Goal: Task Accomplishment & Management: Manage account settings

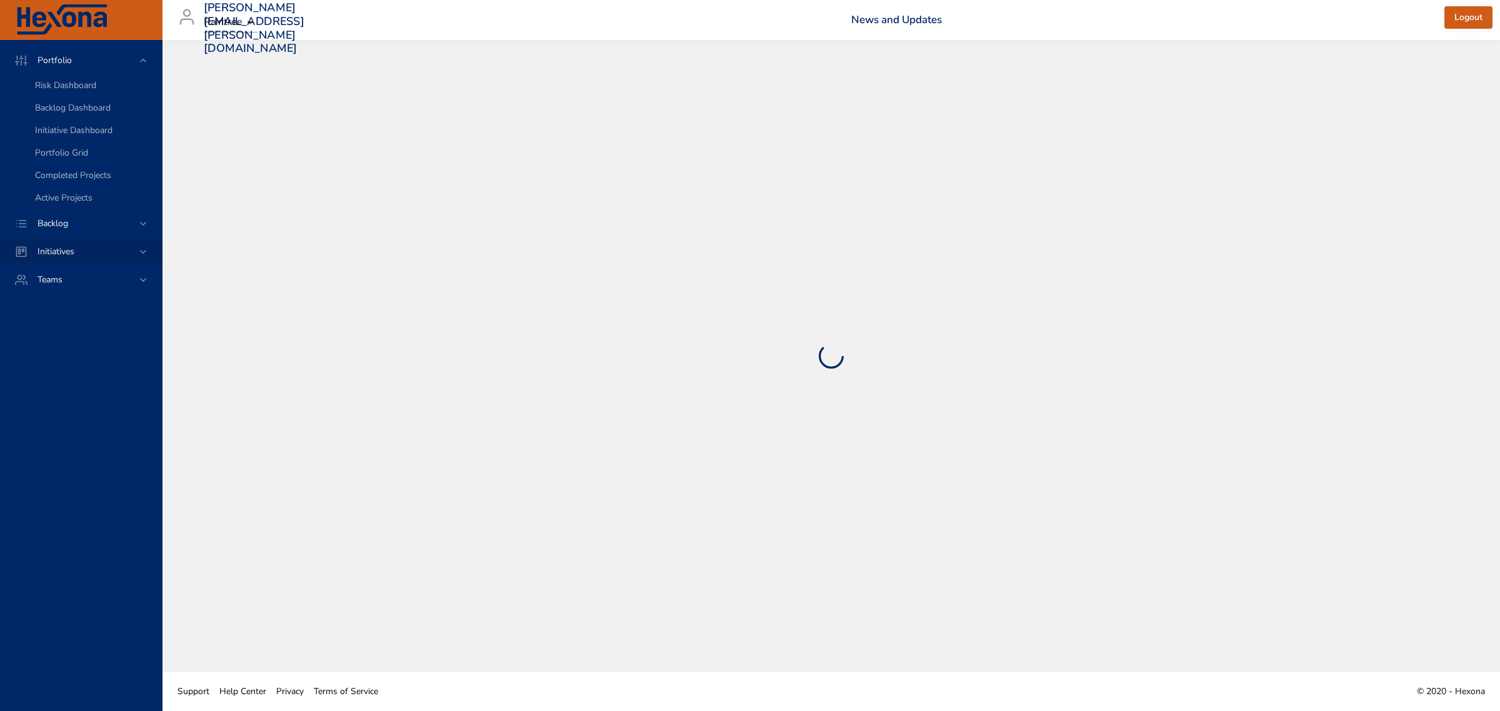
click at [142, 251] on icon at bounding box center [143, 252] width 6 height 4
click at [82, 163] on span "Milestone Details" at bounding box center [68, 164] width 67 height 12
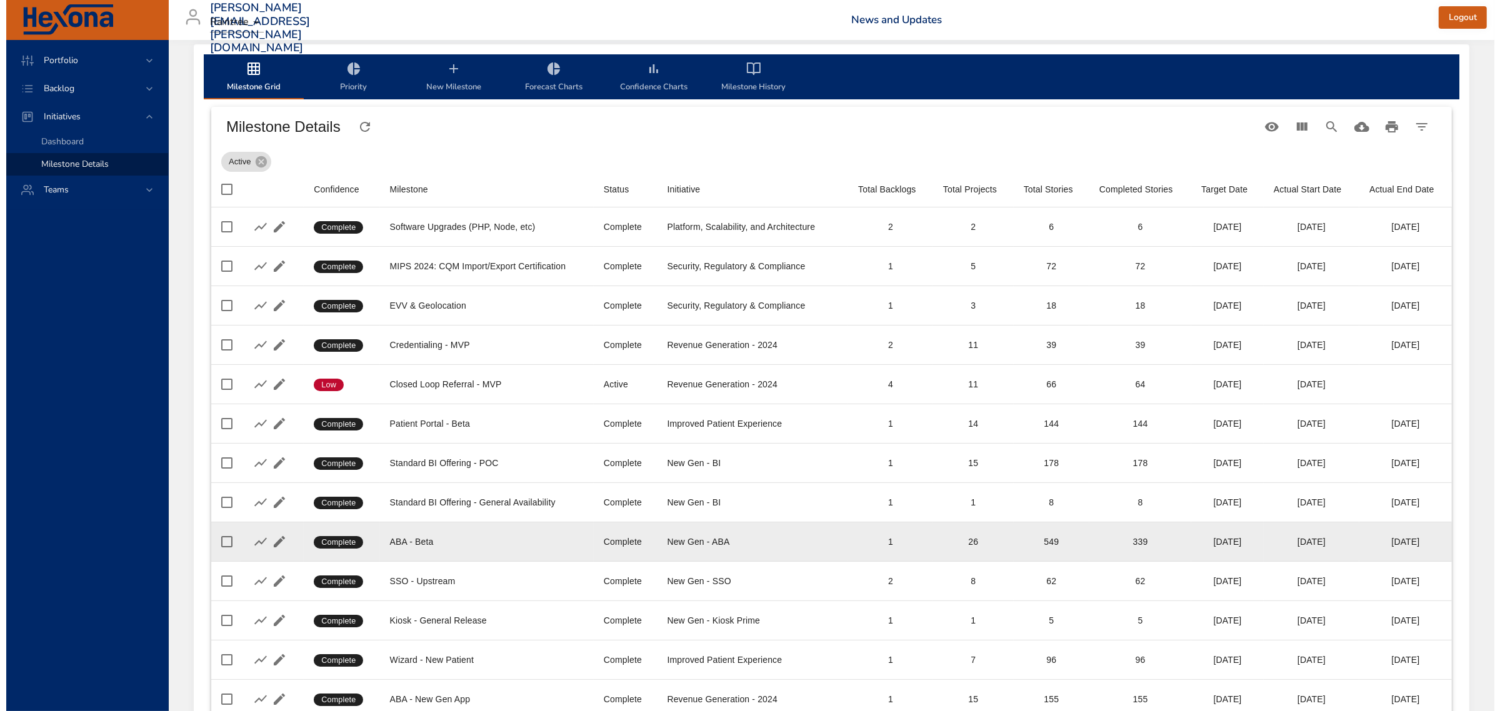
scroll to position [229, 0]
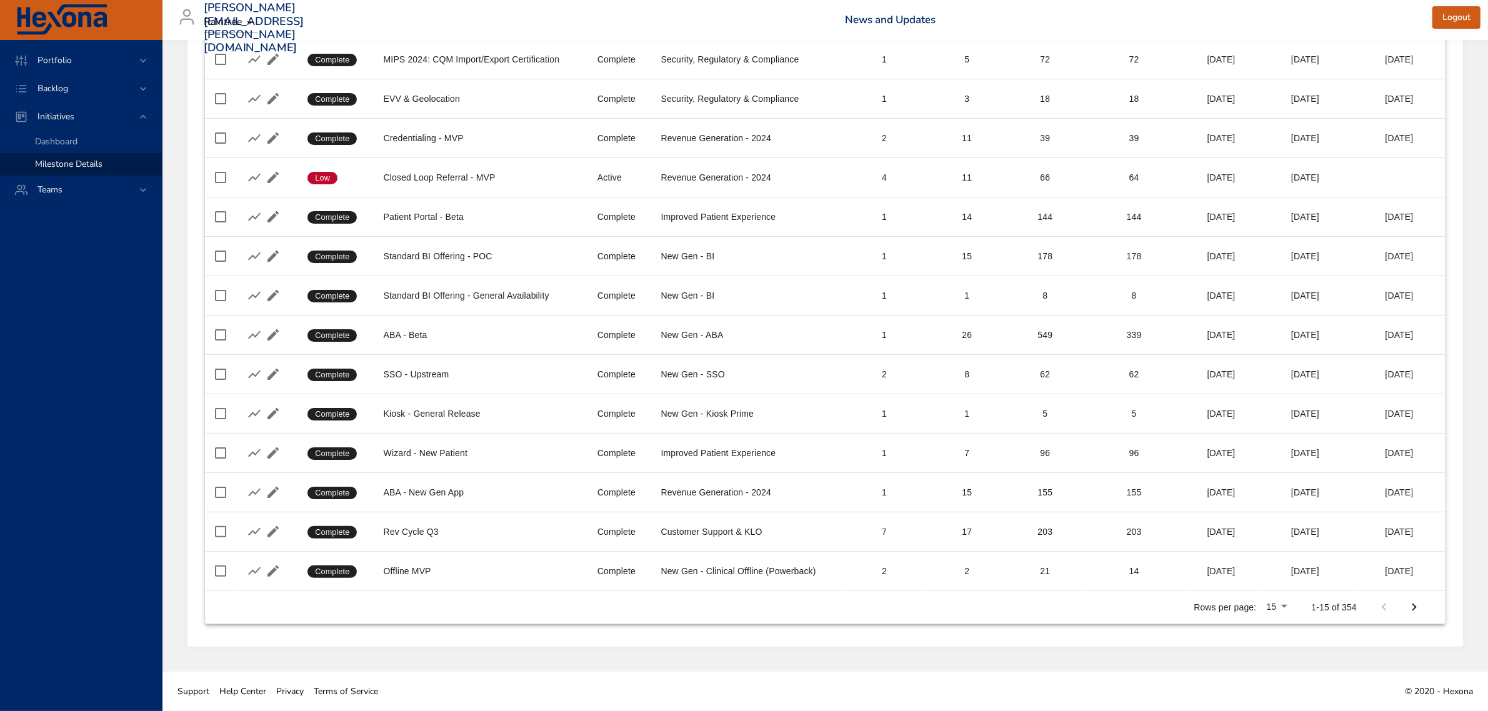
click at [1285, 484] on body "Portfolio Backlog Initiatives Dashboard Milestone Details Teams [PERSON_NAME][E…" at bounding box center [744, 128] width 1488 height 711
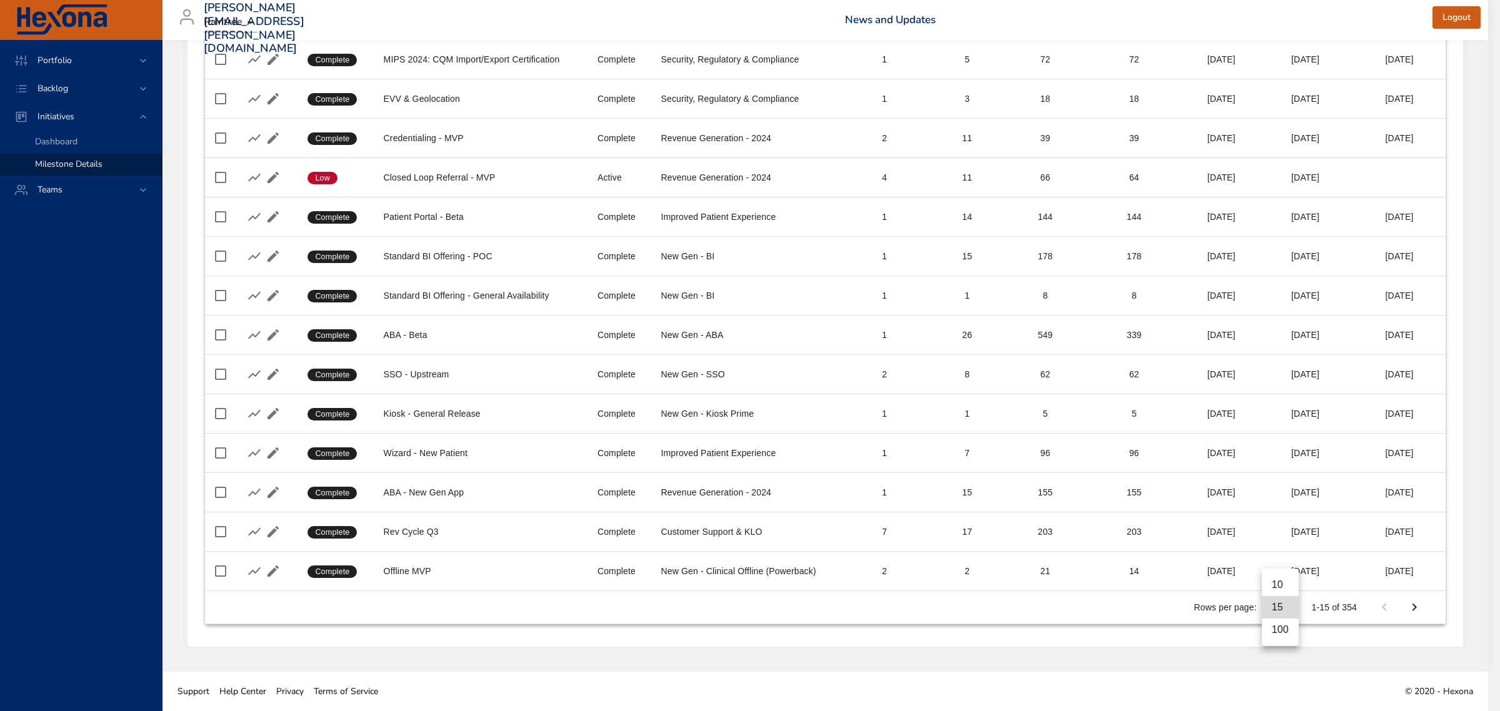
click at [1284, 634] on li "100" at bounding box center [1280, 630] width 37 height 22
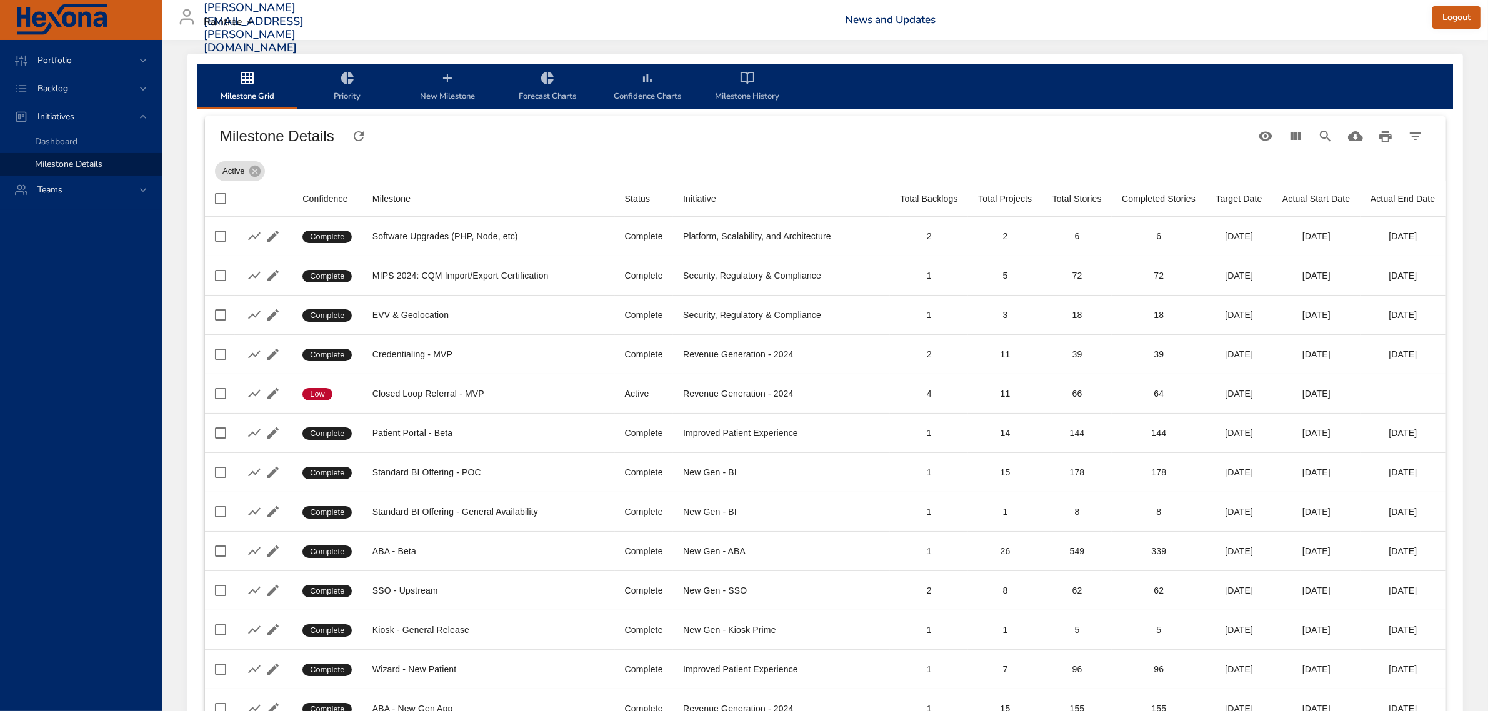
scroll to position [0, 0]
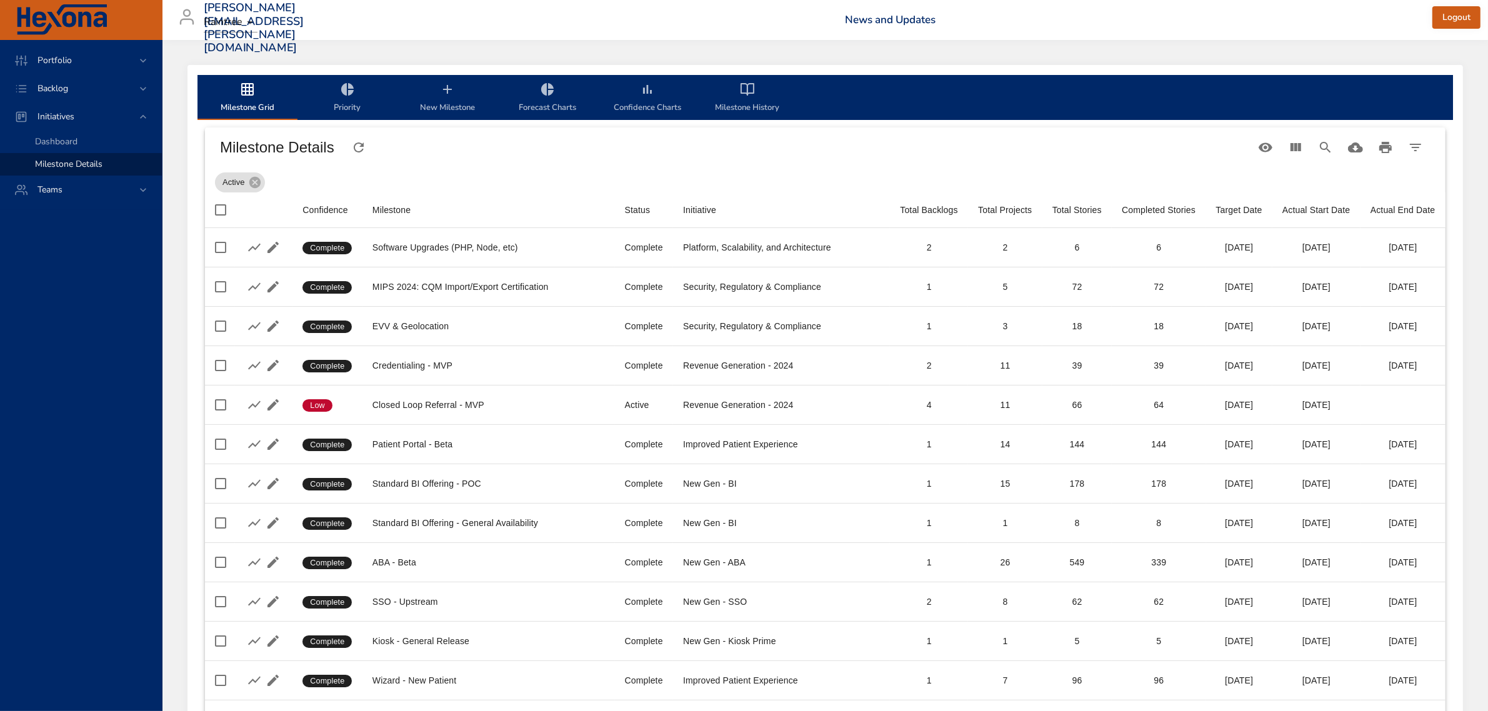
click at [345, 94] on icon "milestone-tabs" at bounding box center [347, 89] width 12 height 12
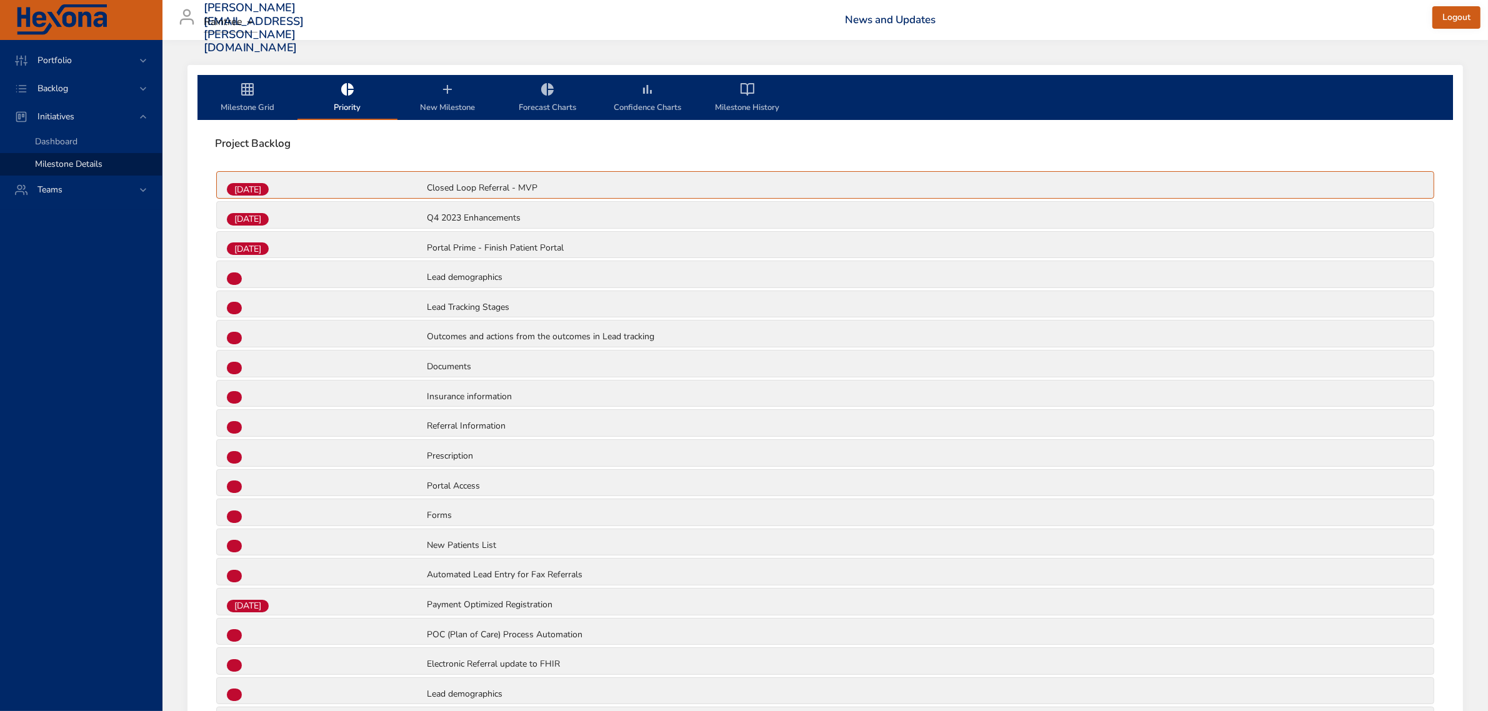
click at [231, 103] on span "Milestone Grid" at bounding box center [247, 98] width 85 height 33
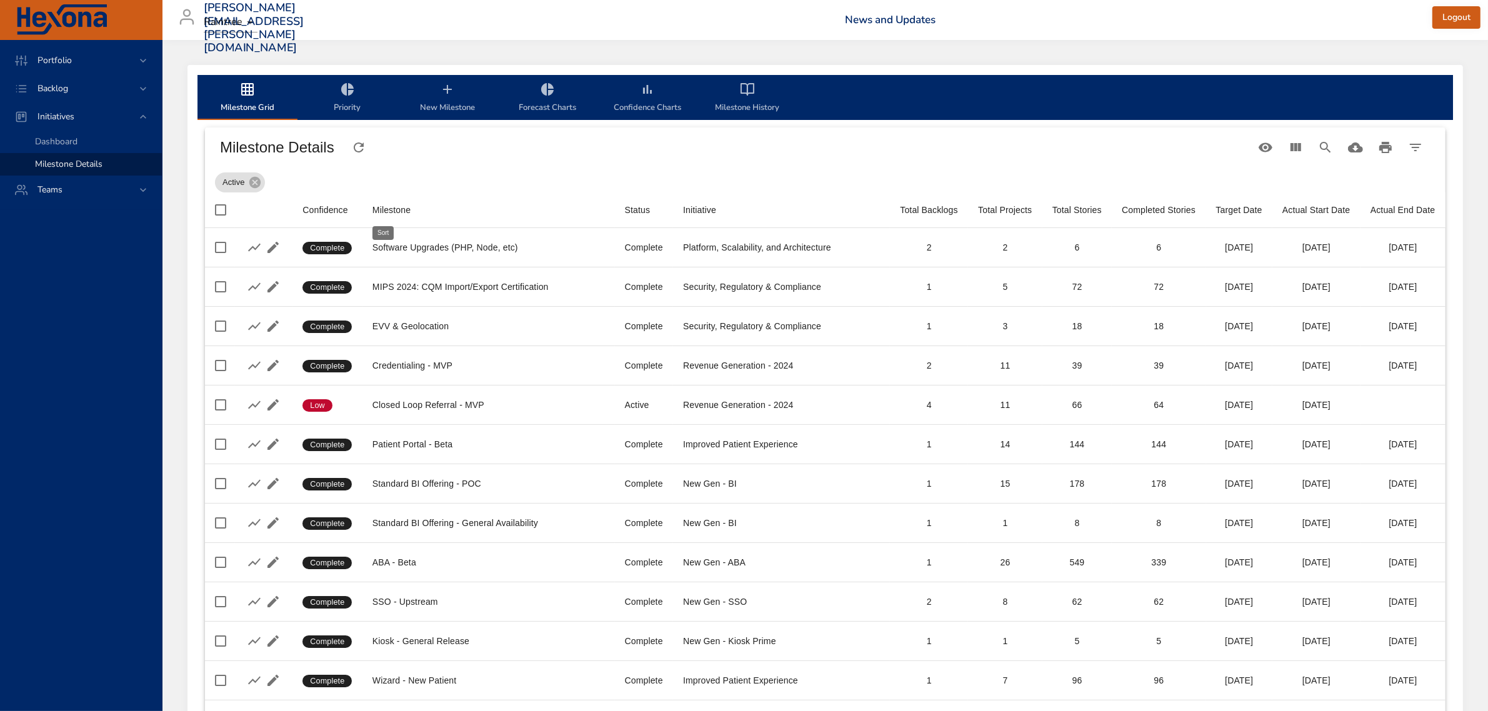
click at [403, 214] on div "Milestone" at bounding box center [391, 209] width 38 height 15
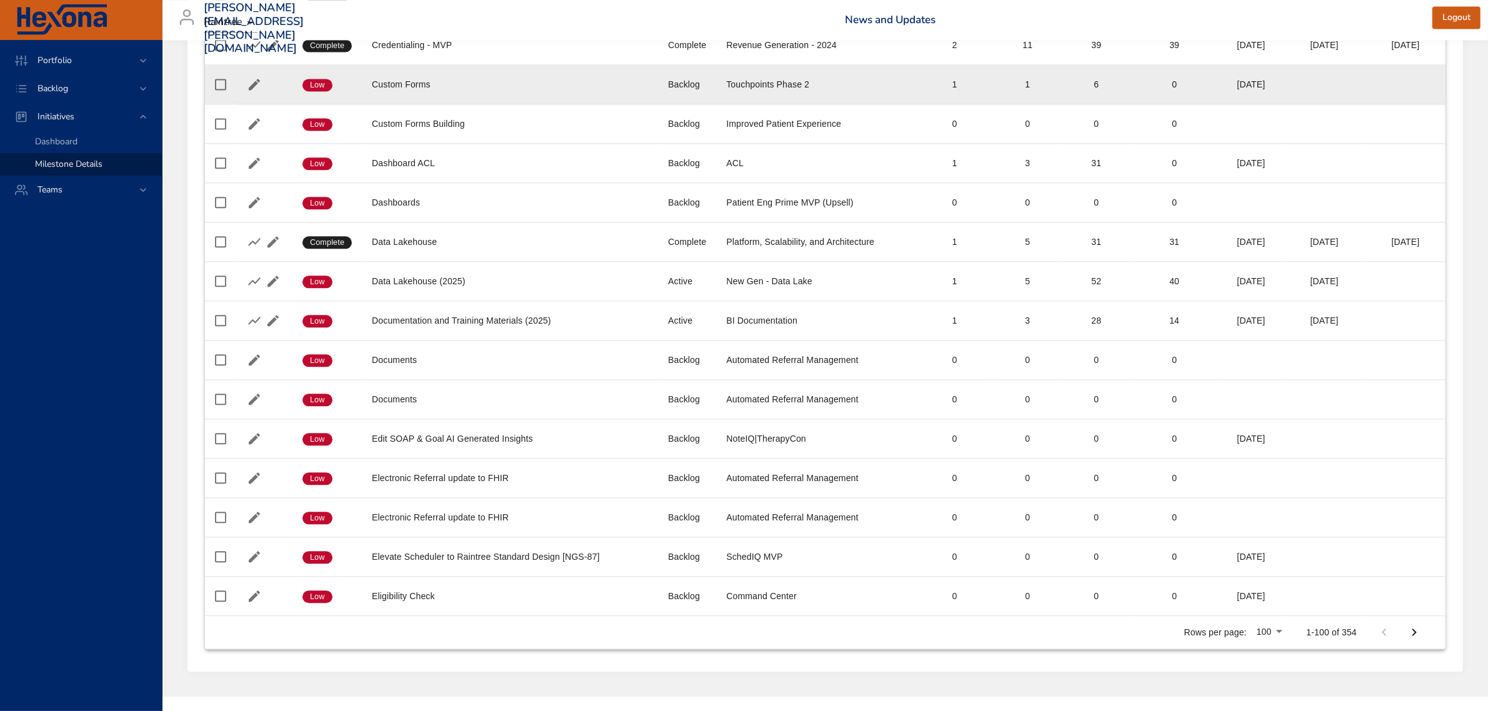
scroll to position [3623, 0]
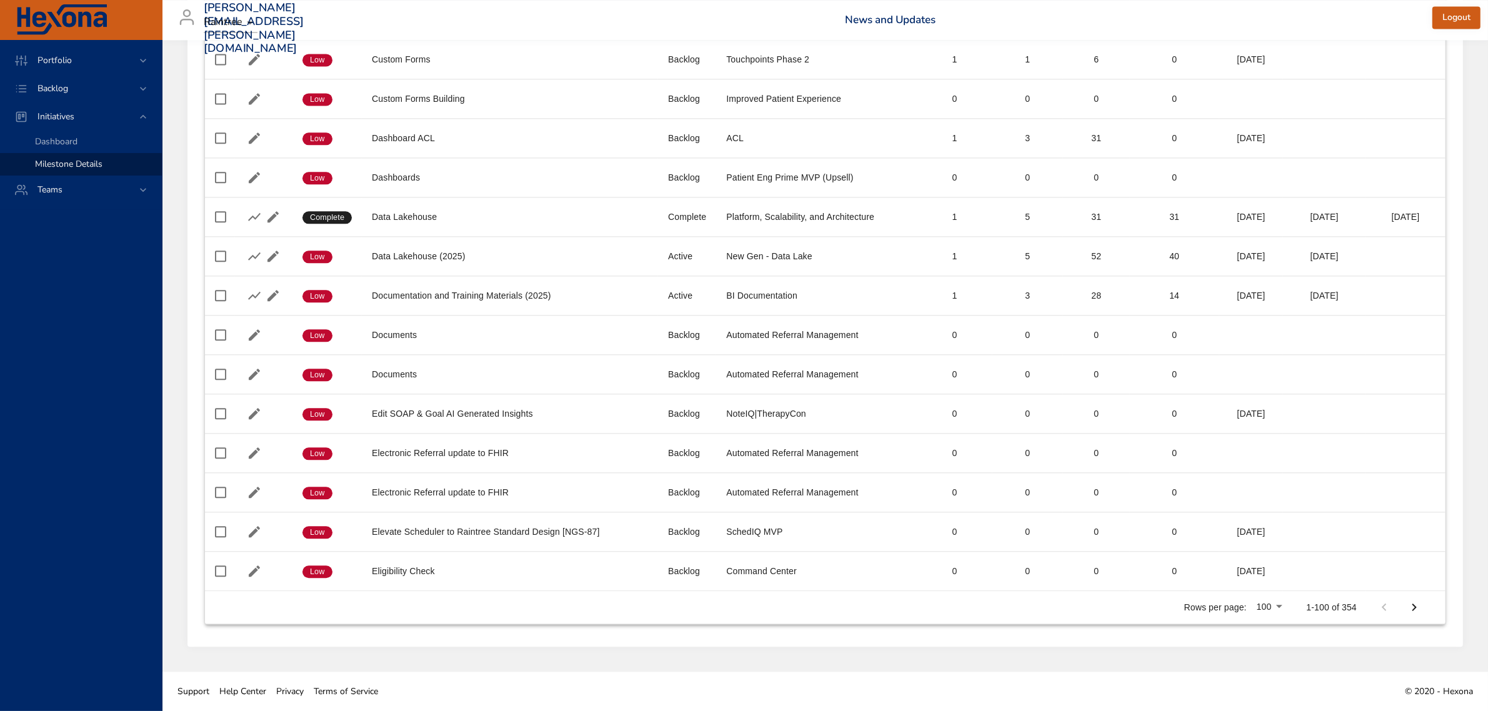
click at [1416, 608] on icon "Next Page" at bounding box center [1414, 607] width 15 height 15
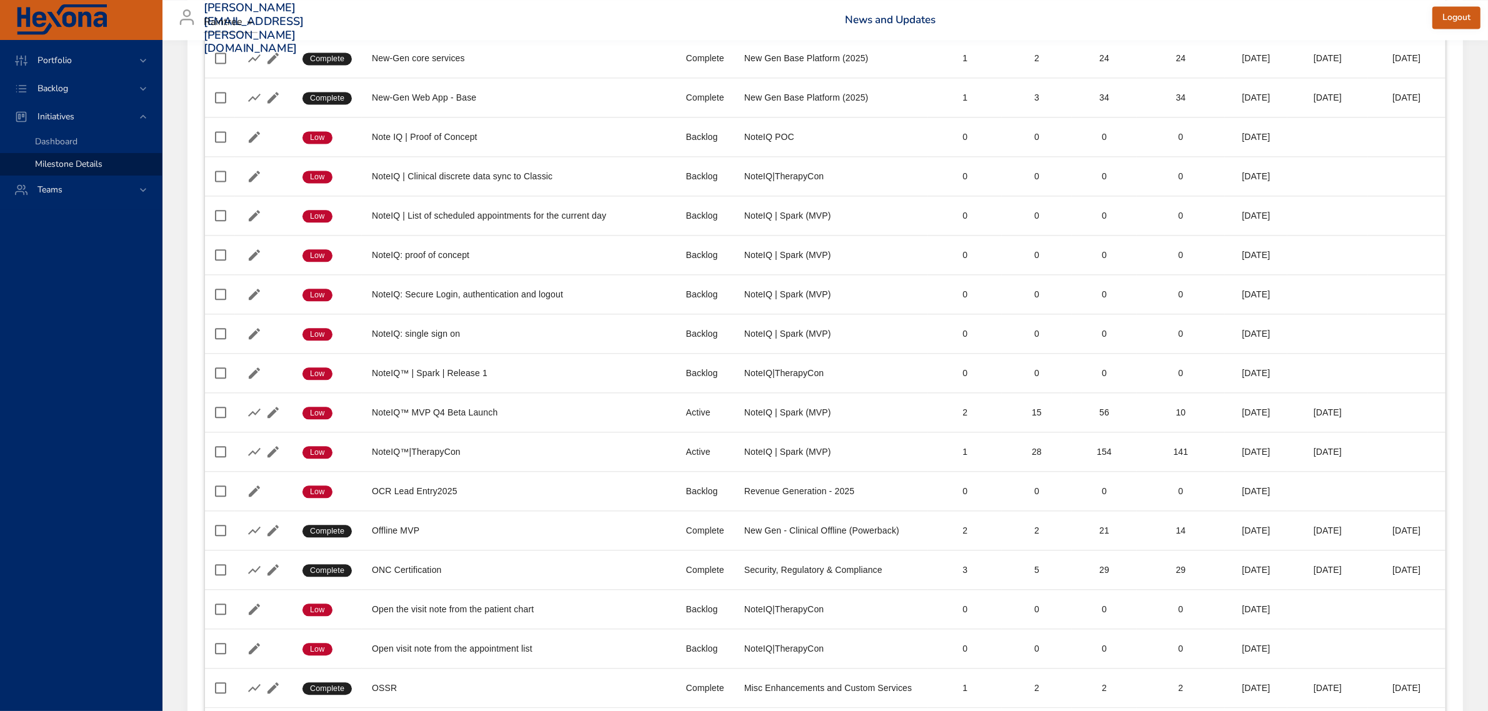
scroll to position [3660, 0]
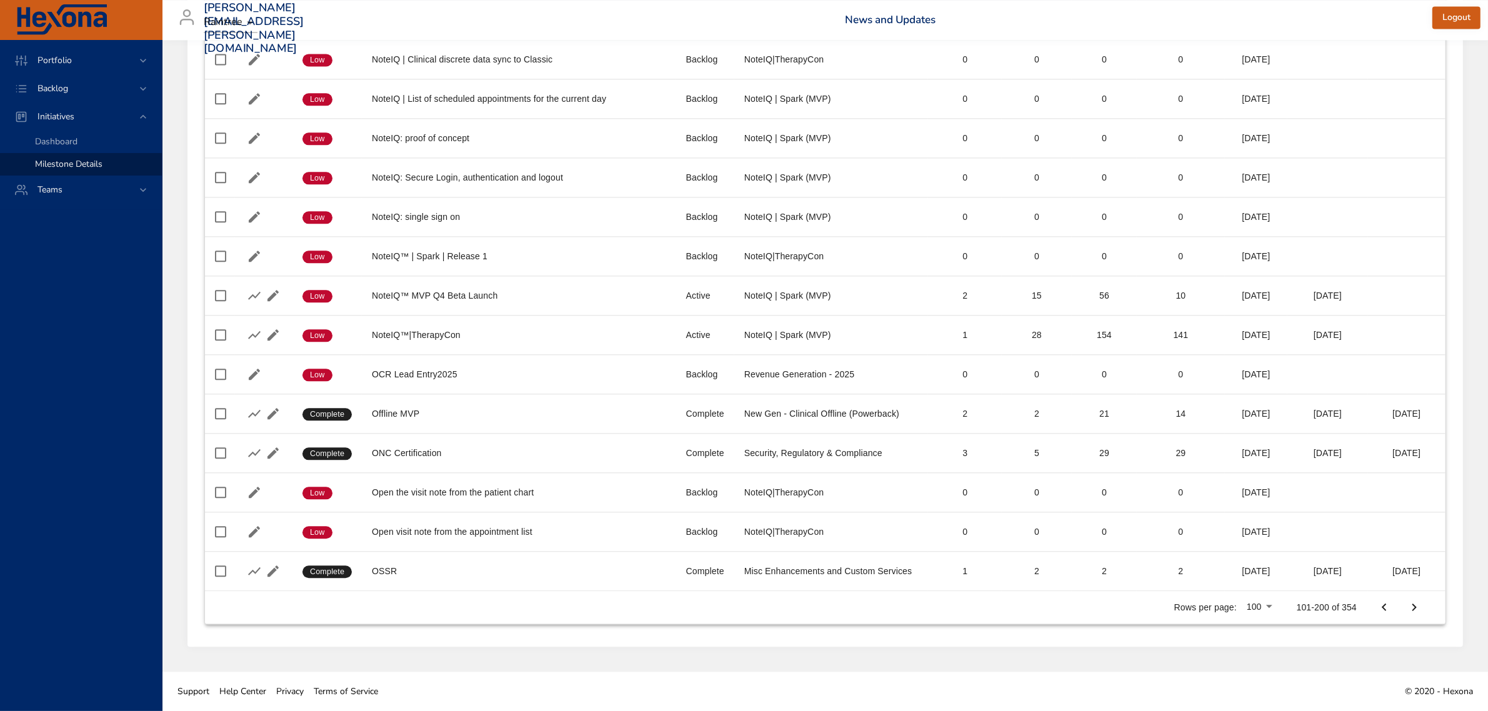
click at [1421, 608] on icon "Next Page" at bounding box center [1414, 607] width 15 height 15
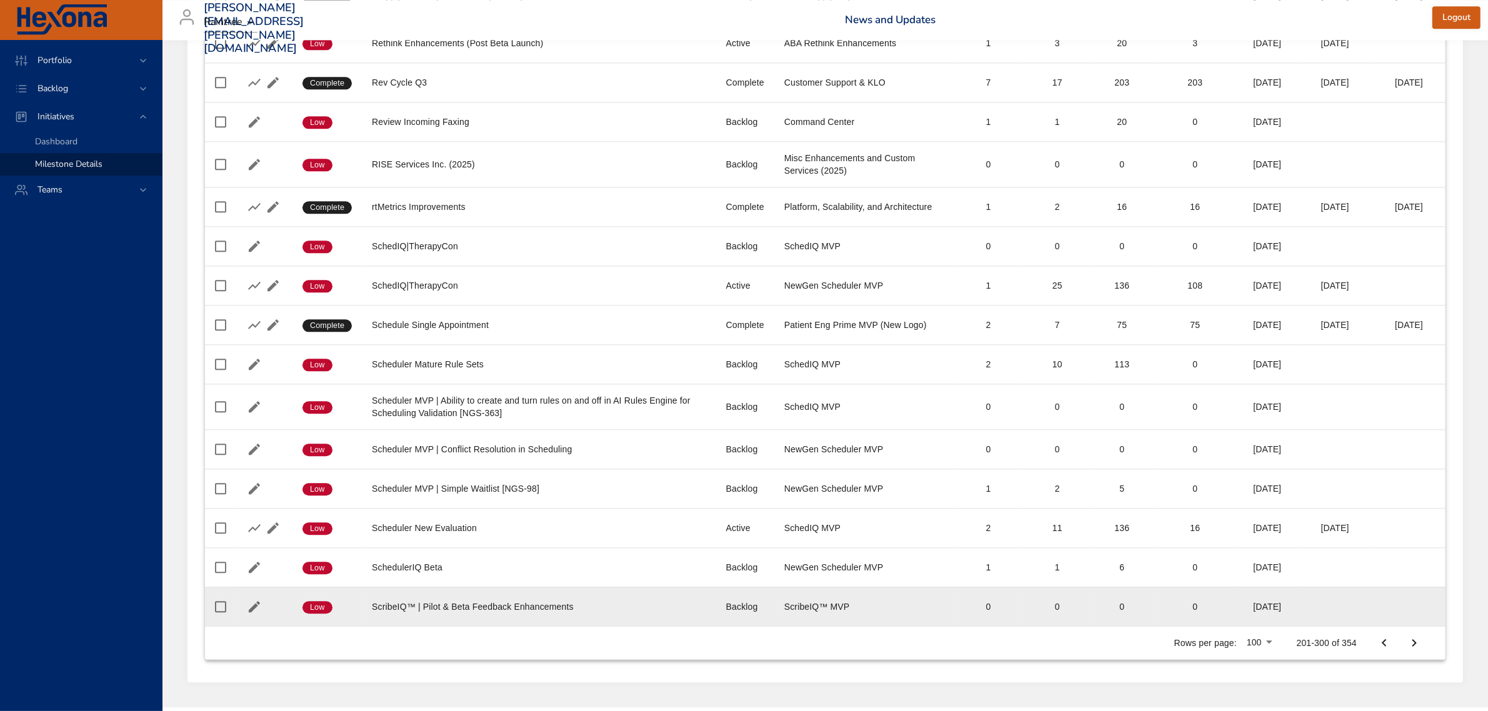
scroll to position [3714, 0]
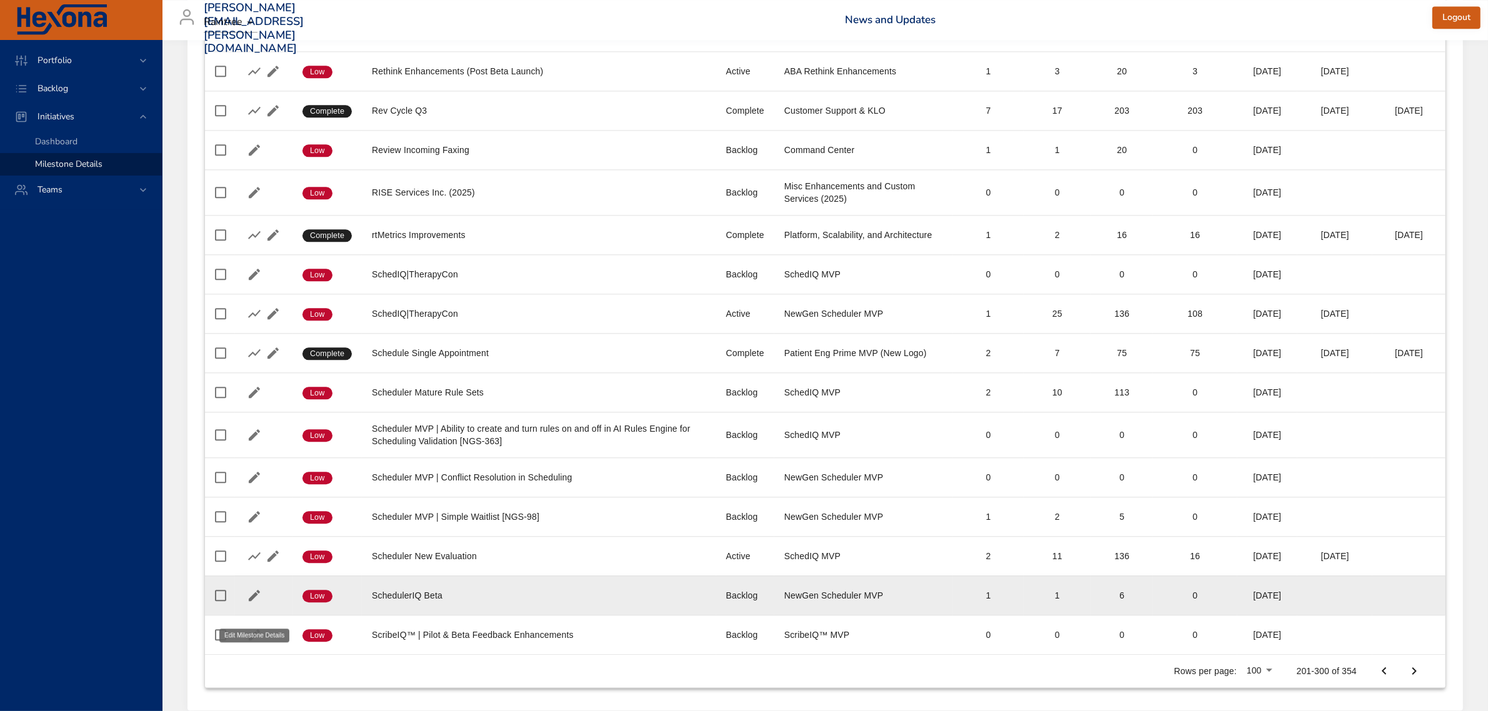
click at [251, 601] on icon "button" at bounding box center [254, 595] width 11 height 11
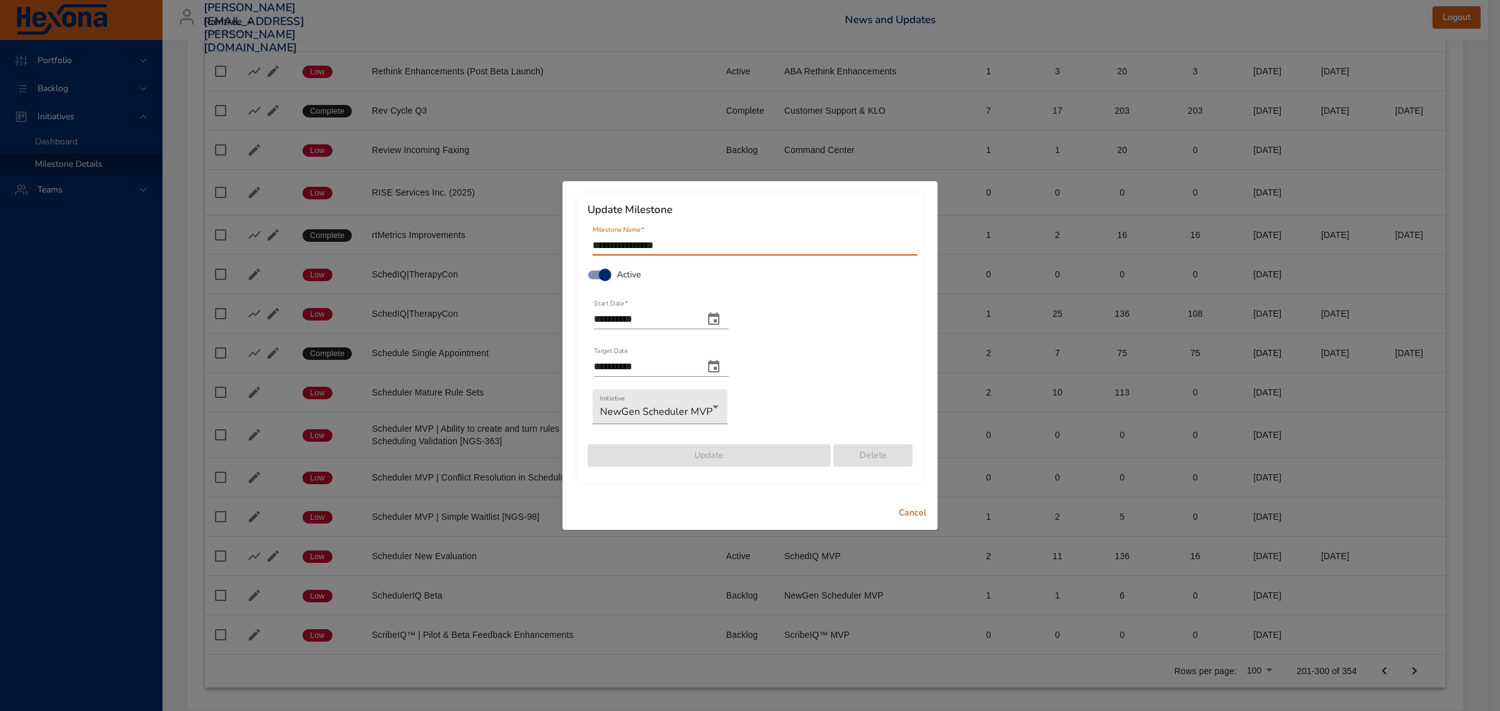
click at [921, 514] on span "Cancel" at bounding box center [912, 514] width 30 height 16
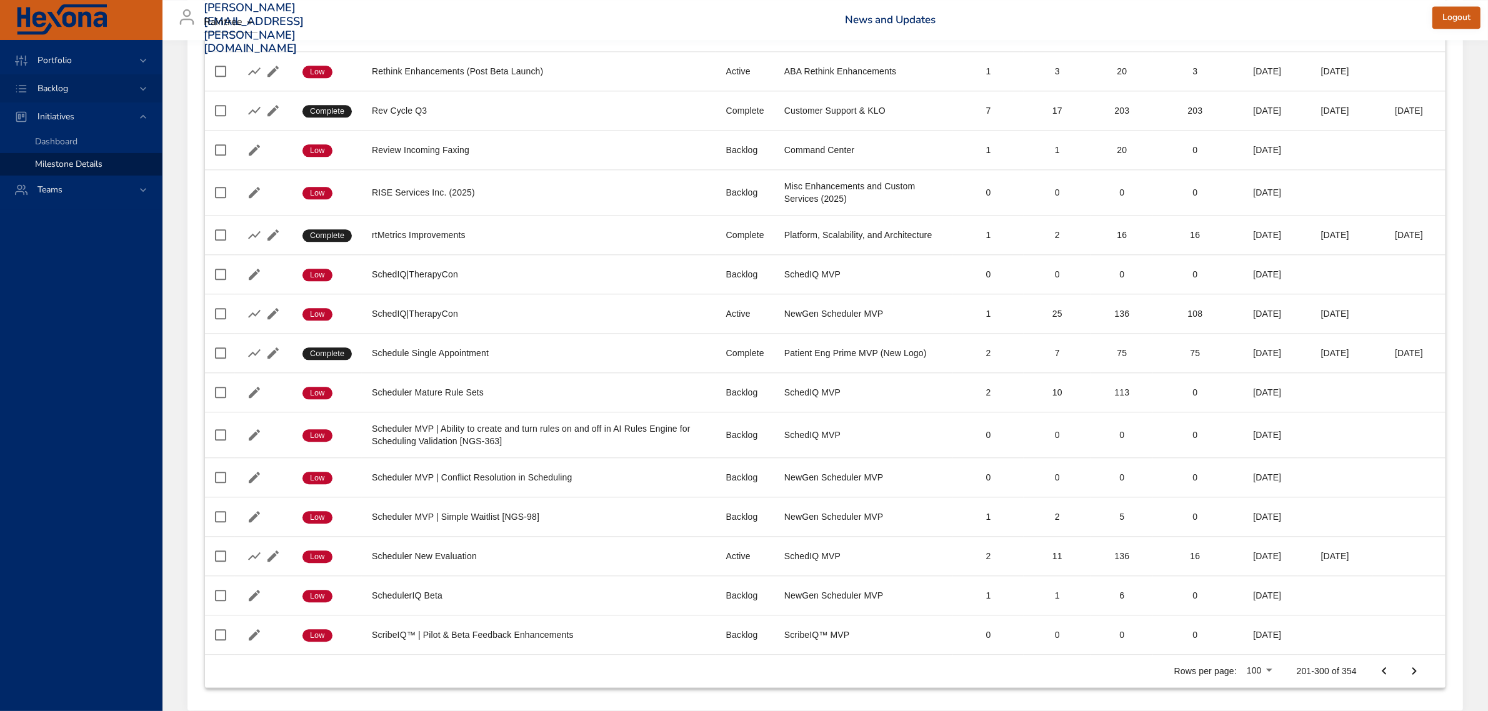
click at [142, 88] on icon at bounding box center [143, 89] width 6 height 4
click at [111, 105] on link "Backlog Details" at bounding box center [81, 113] width 162 height 22
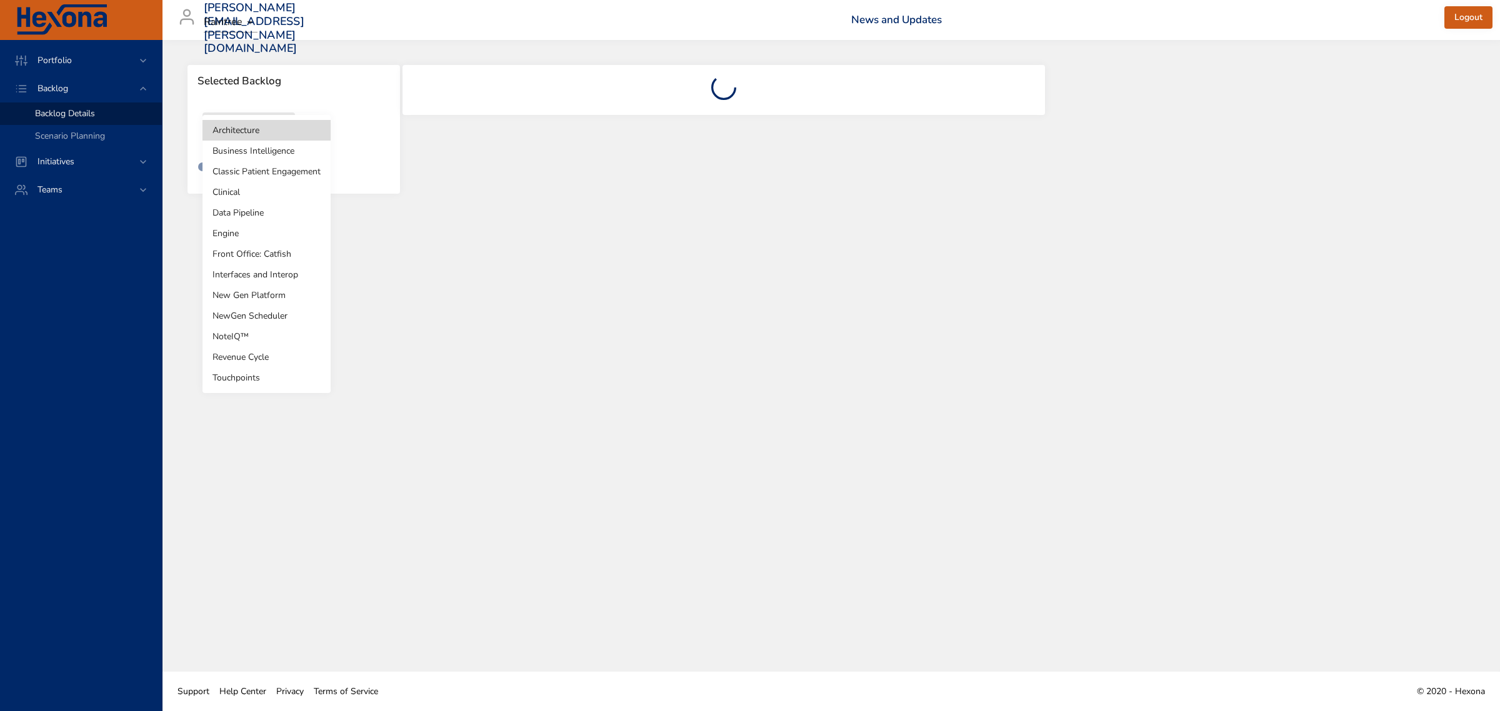
click at [262, 137] on body "Portfolio Backlog Backlog Details Scenario Planning Initiatives Teams [PERSON_N…" at bounding box center [750, 355] width 1500 height 711
click at [259, 317] on li "NewGen Scheduler" at bounding box center [266, 316] width 128 height 21
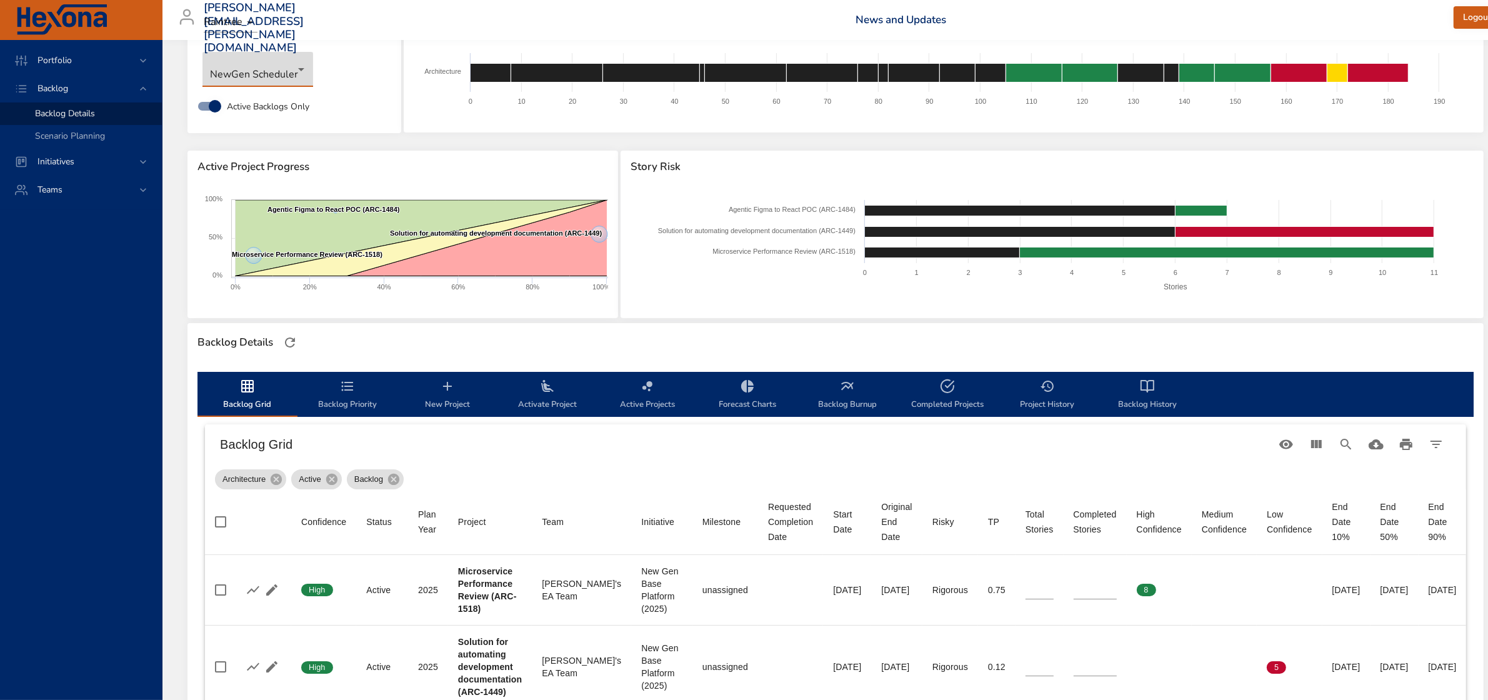
scroll to position [234, 0]
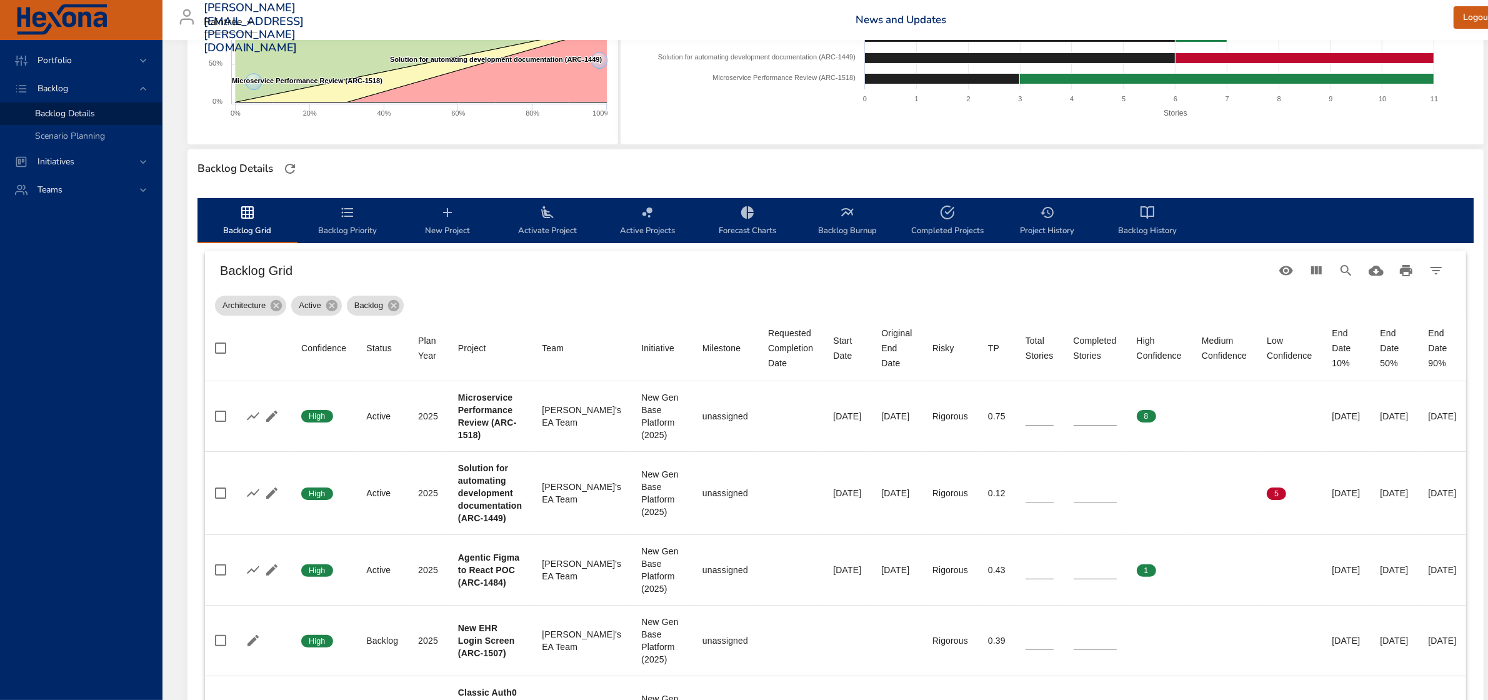
type input "*"
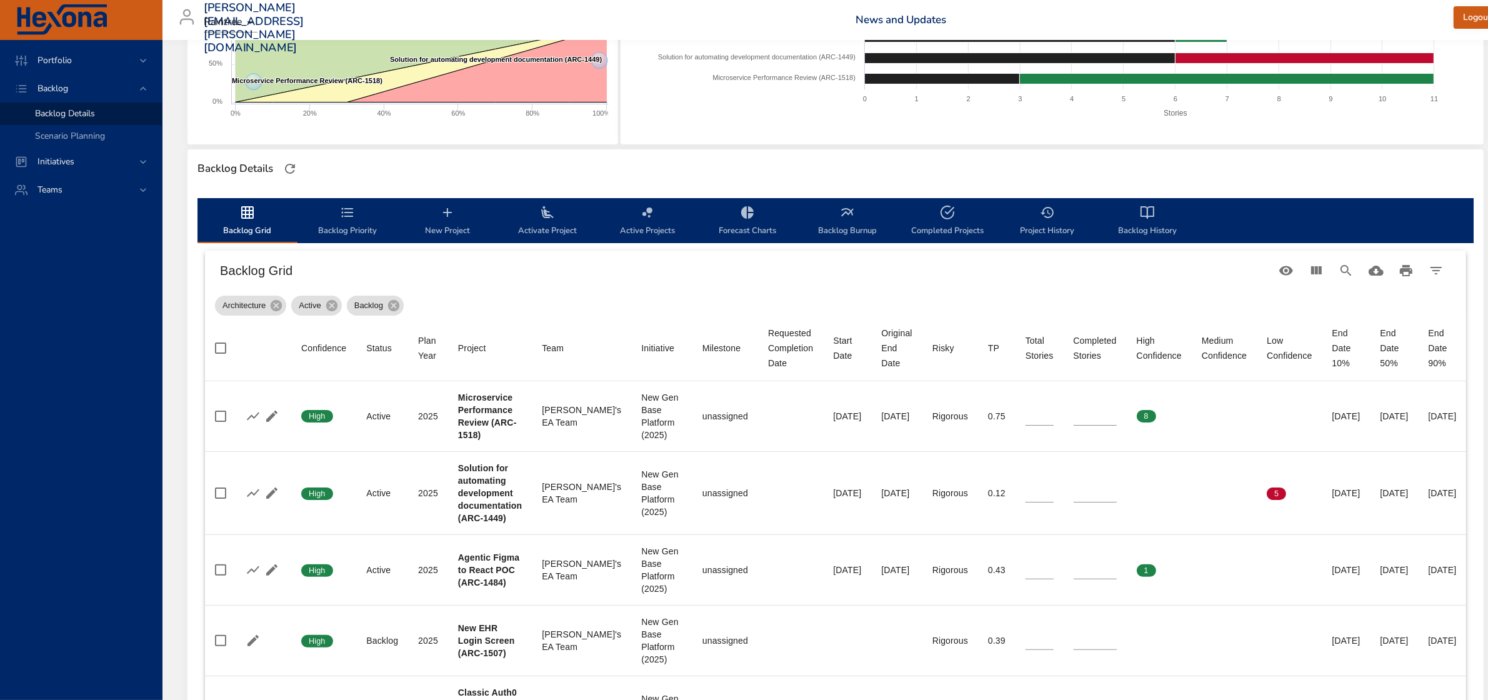
type input "*"
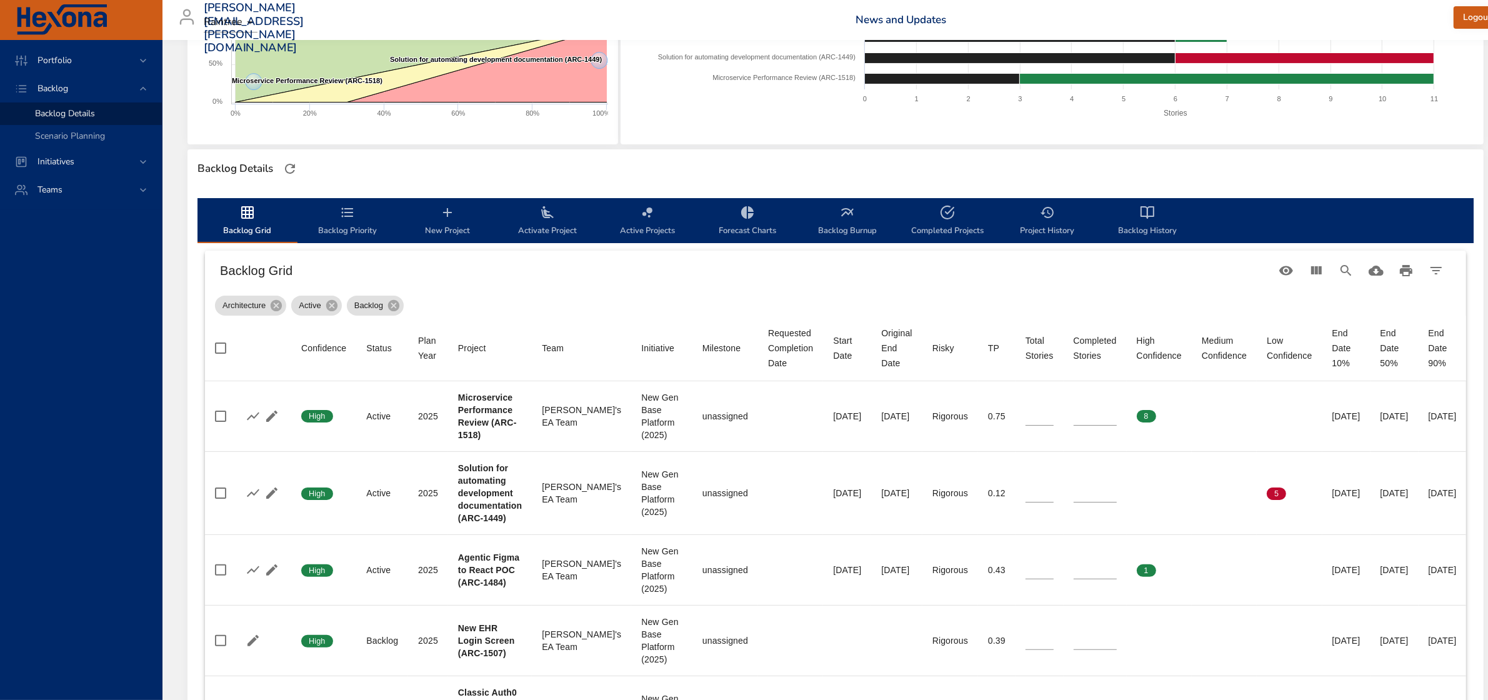
type input "*"
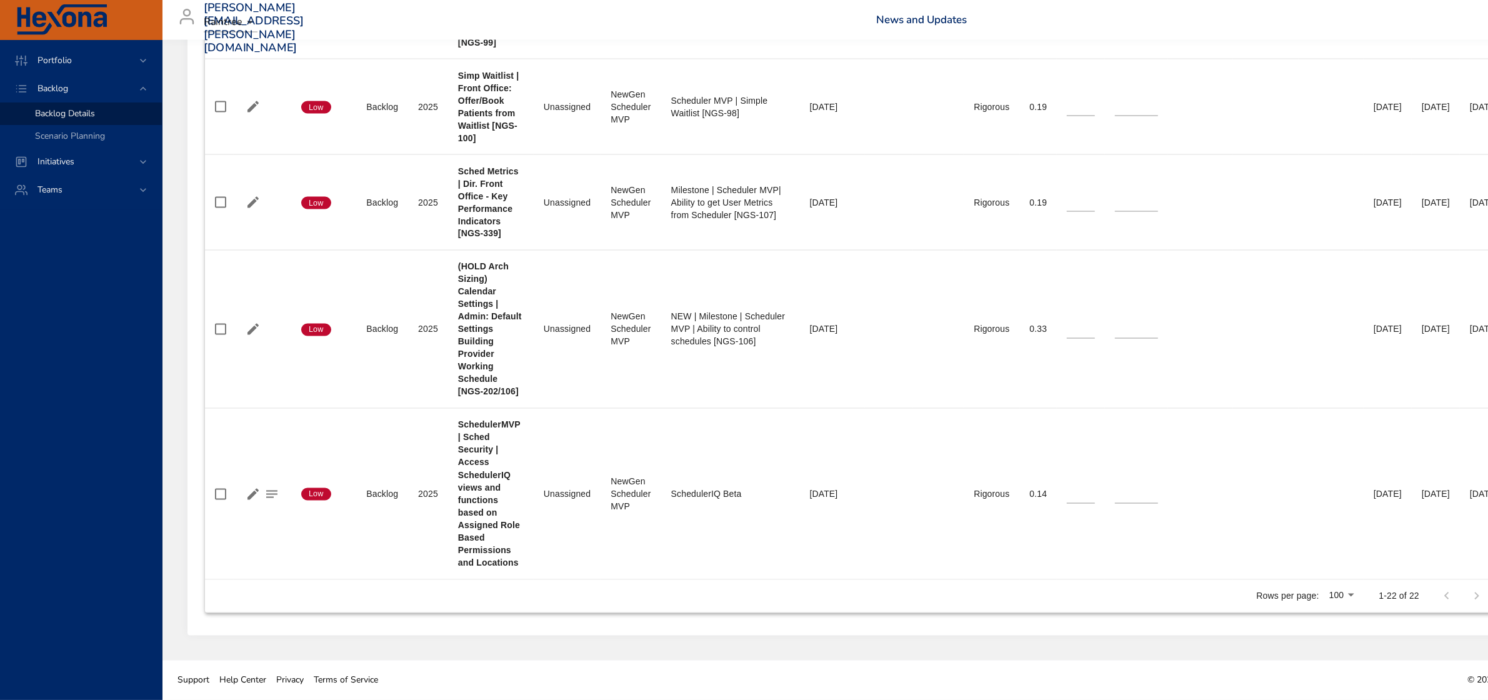
scroll to position [2757, 0]
